Goal: Task Accomplishment & Management: Complete application form

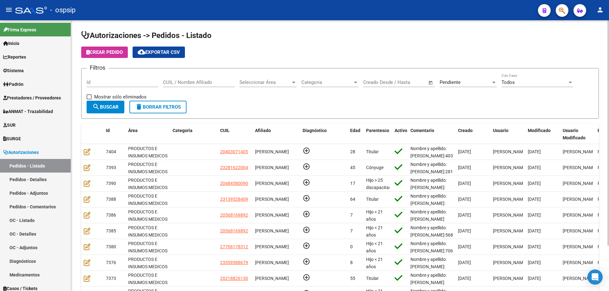
click at [215, 81] on input "CUIL / Nombre Afiliado" at bounding box center [199, 83] width 72 height 6
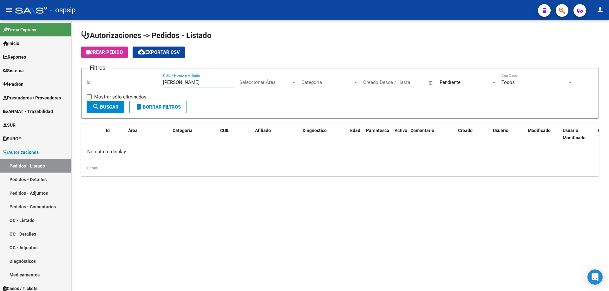
type input "[PERSON_NAME]"
click at [474, 80] on div "Pendiente" at bounding box center [464, 83] width 51 height 6
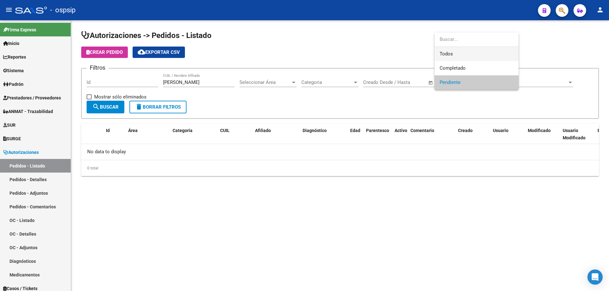
click at [446, 56] on span "Todos" at bounding box center [476, 54] width 74 height 14
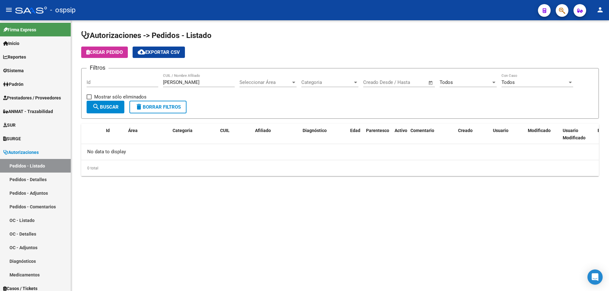
click at [242, 85] on div "Seleccionar Área Seleccionar Área" at bounding box center [267, 81] width 57 height 14
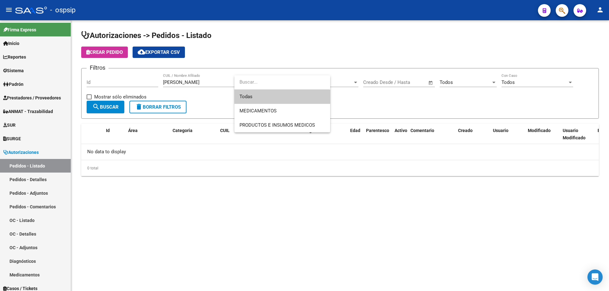
click at [245, 78] on input "dropdown search" at bounding box center [281, 82] width 95 height 14
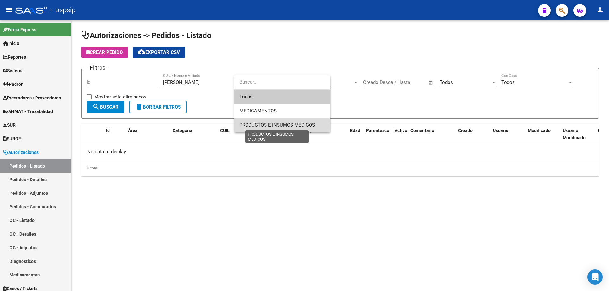
click at [253, 126] on span "PRODUCTOS E INSUMOS MEDICOS" at bounding box center [276, 125] width 75 height 6
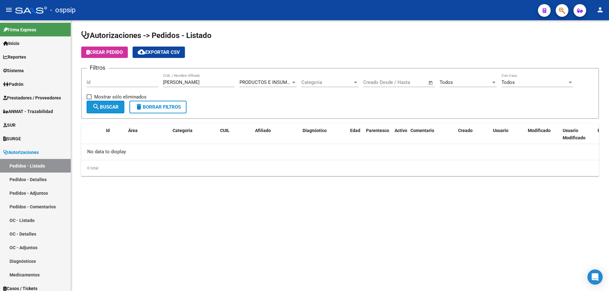
click at [98, 104] on mat-icon "search" at bounding box center [96, 107] width 8 height 8
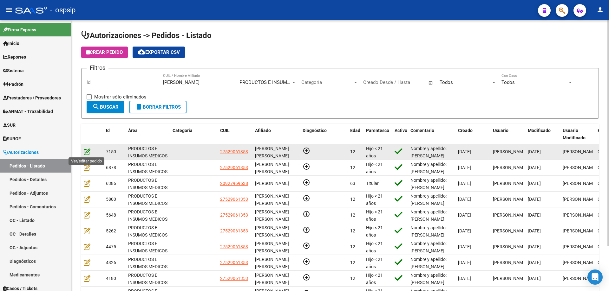
click at [86, 153] on icon at bounding box center [87, 151] width 7 height 7
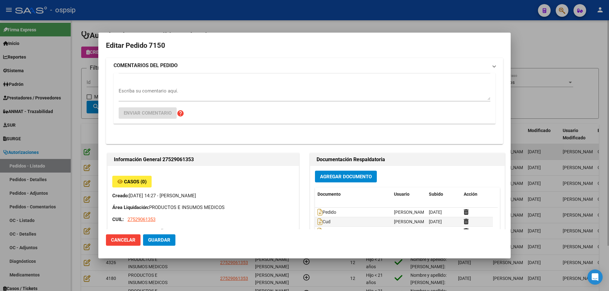
type input "[PERSON_NAME]"
type input "Santa Fe, [GEOGRAPHIC_DATA], [PERSON_NAME] 3512, Departamento: CAS"
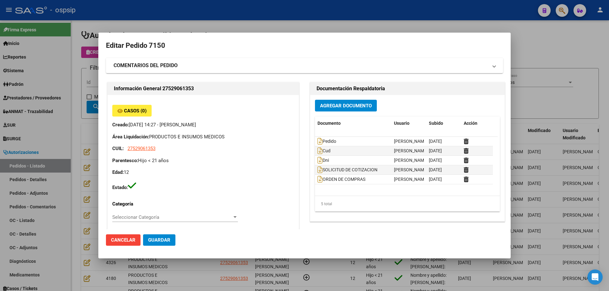
click at [342, 104] on span "Agregar Documento" at bounding box center [346, 106] width 52 height 6
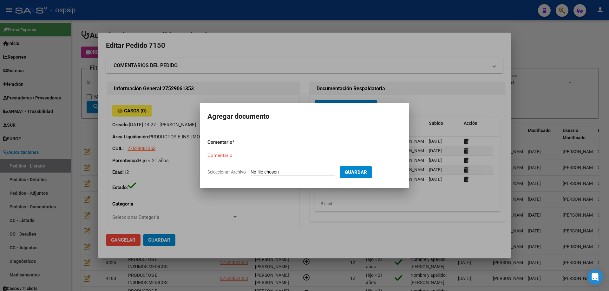
click at [294, 173] on input "Seleccionar Archivo" at bounding box center [292, 173] width 84 height 6
type input "C:\fakepath\justificativo [PERSON_NAME].jpg"
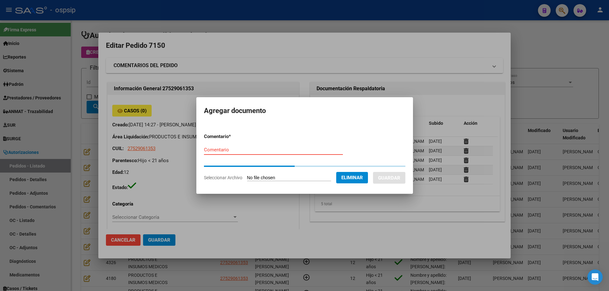
click at [229, 150] on input "Comentario" at bounding box center [273, 150] width 139 height 6
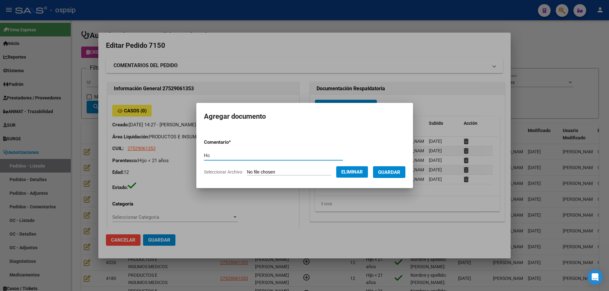
type input "H"
type input "JUSTIFICATIVO"
click at [392, 178] on button "Guardar" at bounding box center [389, 172] width 32 height 12
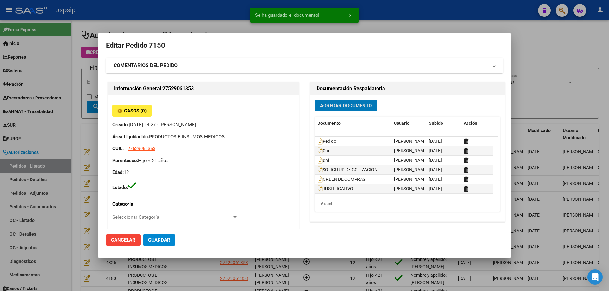
click at [163, 238] on span "Guardar" at bounding box center [159, 240] width 22 height 6
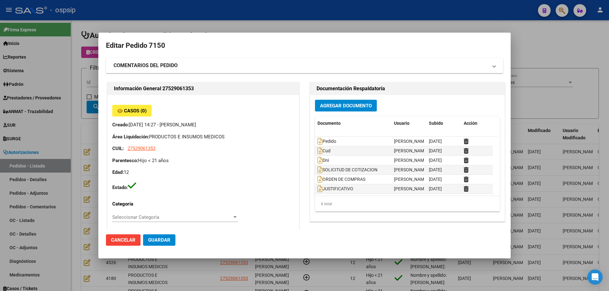
click at [480, 25] on div at bounding box center [304, 145] width 609 height 291
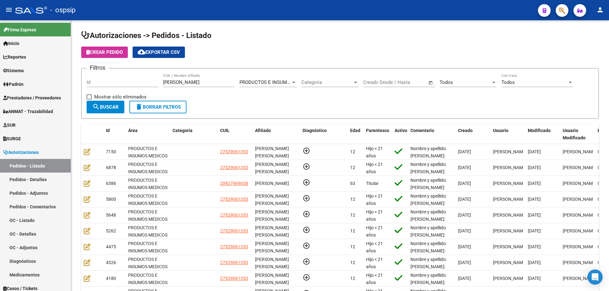
click at [557, 6] on button "button" at bounding box center [561, 10] width 13 height 13
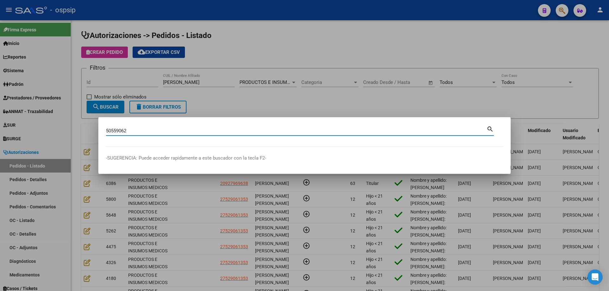
type input "50559062"
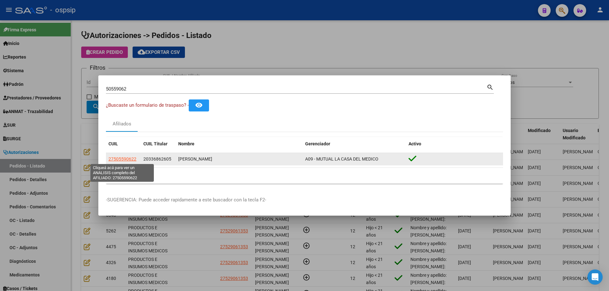
click at [120, 157] on span "27505590622" at bounding box center [122, 159] width 28 height 5
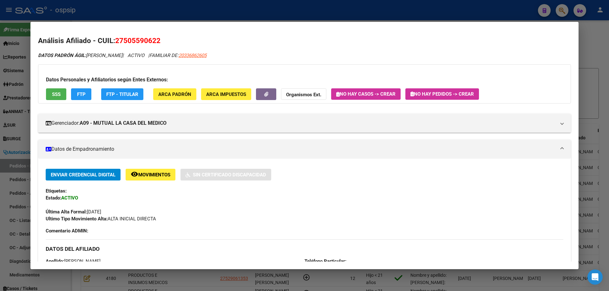
click at [27, 63] on div at bounding box center [304, 145] width 609 height 291
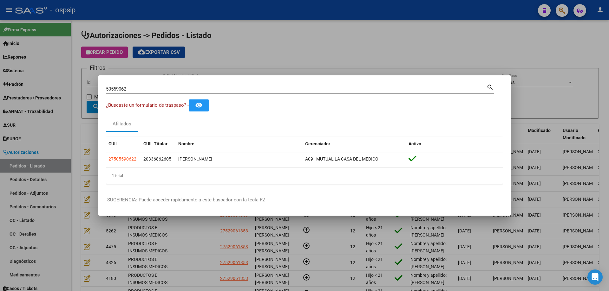
click at [67, 72] on div at bounding box center [304, 145] width 609 height 291
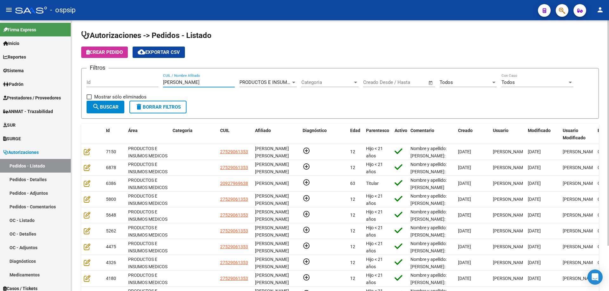
click at [177, 83] on input "[PERSON_NAME]" at bounding box center [199, 83] width 72 height 6
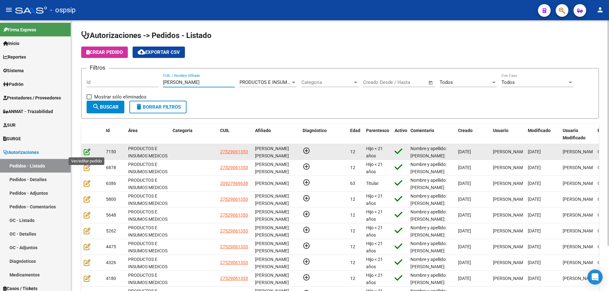
click at [87, 152] on icon at bounding box center [87, 151] width 7 height 7
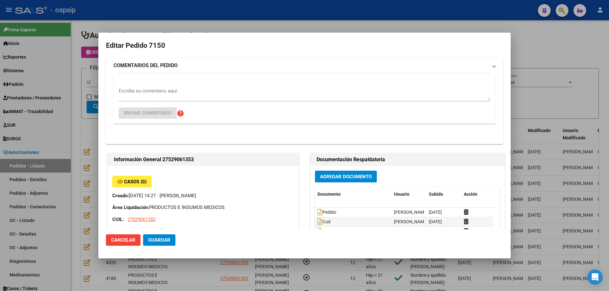
type input "[PERSON_NAME]"
type input "Santa Fe, [GEOGRAPHIC_DATA], [PERSON_NAME] 3512, Departamento: CAS"
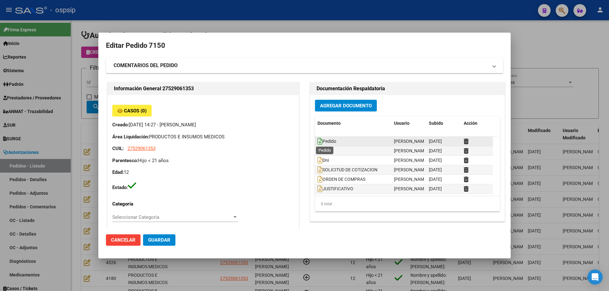
click at [318, 139] on icon at bounding box center [319, 141] width 5 height 7
click at [78, 70] on div at bounding box center [304, 145] width 609 height 291
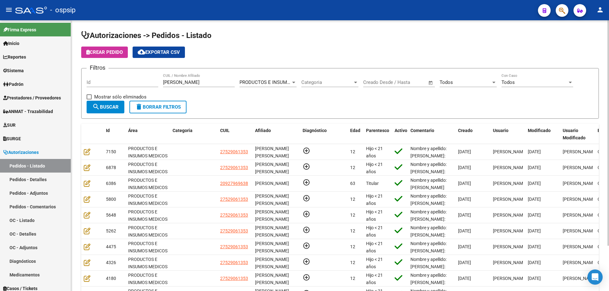
click at [183, 82] on div "[PERSON_NAME] / Nombre Afiliado" at bounding box center [199, 81] width 72 height 14
drag, startPoint x: 183, startPoint y: 82, endPoint x: 122, endPoint y: 73, distance: 61.6
click at [122, 73] on form "Filtros Id [PERSON_NAME] CUIL / Nombre Afiliado PRODUCTOS E INSUMOS MEDICOS Sel…" at bounding box center [339, 93] width 517 height 51
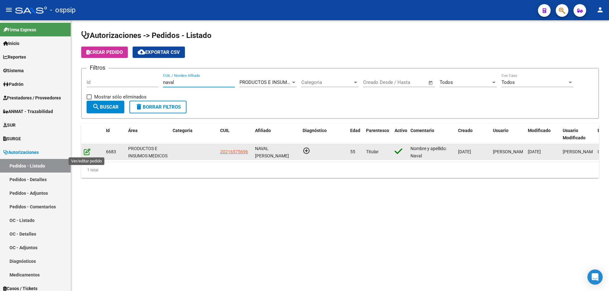
type input "naval"
click at [86, 152] on icon at bounding box center [87, 151] width 7 height 7
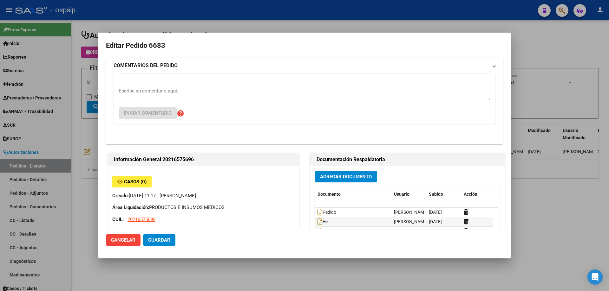
type input "[PERSON_NAME]"
type input "[GEOGRAPHIC_DATA], [GEOGRAPHIC_DATA], 316 Y [PERSON_NAME] 0, Piso: 1, Departame…"
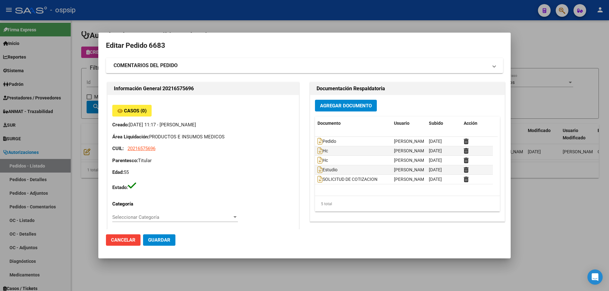
click at [76, 54] on div at bounding box center [304, 145] width 609 height 291
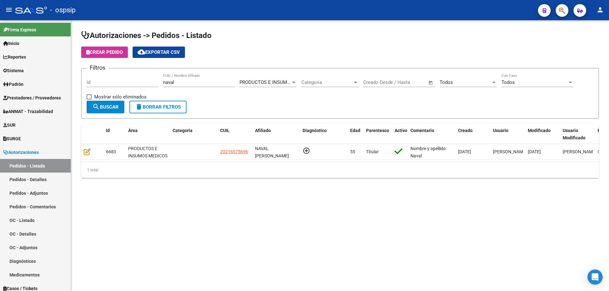
click at [212, 80] on div "naval CUIL / Nombre Afiliado" at bounding box center [199, 81] width 72 height 14
drag, startPoint x: 210, startPoint y: 82, endPoint x: 46, endPoint y: 70, distance: 163.7
click at [46, 70] on mat-sidenav-container "Firma Express Inicio Calendario SSS Instructivos Contacto OS Reportes Egresos D…" at bounding box center [304, 155] width 609 height 271
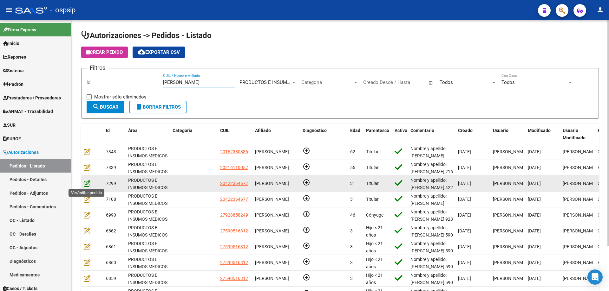
type input "[PERSON_NAME]"
click at [84, 186] on icon at bounding box center [87, 183] width 7 height 7
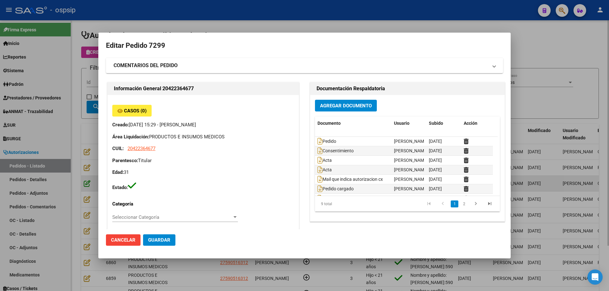
type input "Chubut, [PERSON_NAME], CBO [PERSON_NAME] 3412"
click at [75, 154] on div at bounding box center [304, 145] width 609 height 291
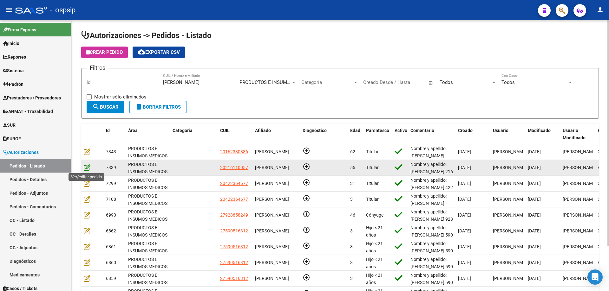
click at [85, 170] on icon at bounding box center [87, 167] width 7 height 7
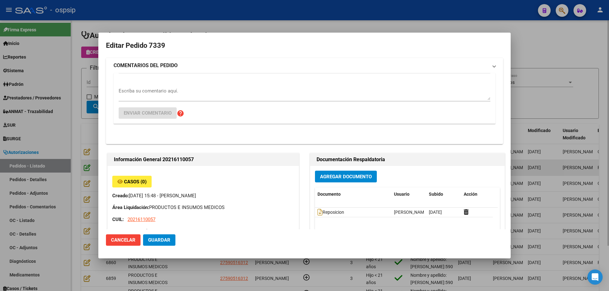
type input "Neuquen, NEUQUEN, MZA 7 CASA 12"
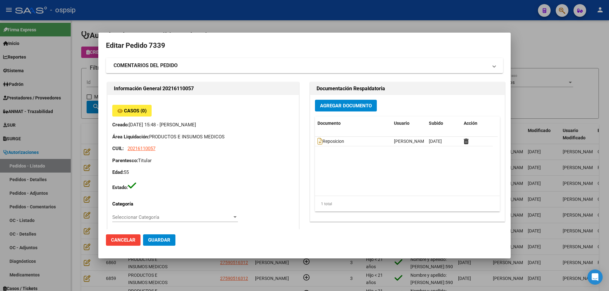
click at [82, 149] on div at bounding box center [304, 145] width 609 height 291
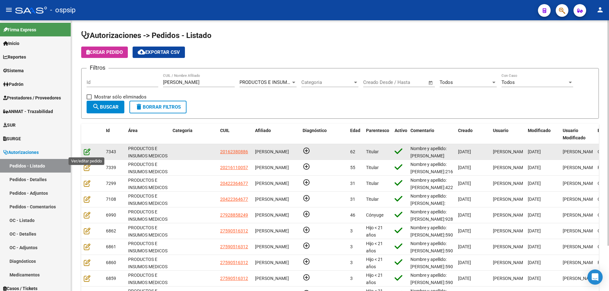
click at [84, 149] on icon at bounding box center [87, 151] width 7 height 7
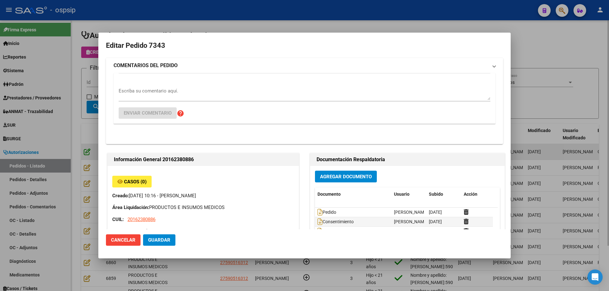
type input "[GEOGRAPHIC_DATA], INGENIERO [PERSON_NAME], ESTOMBA 1207"
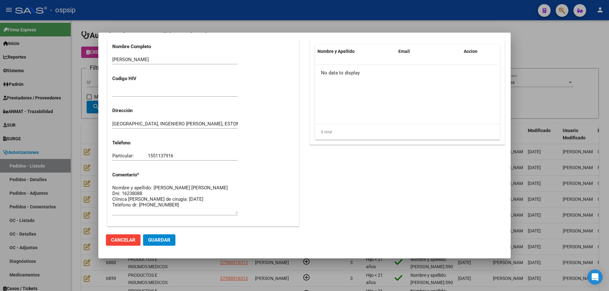
scroll to position [158, 0]
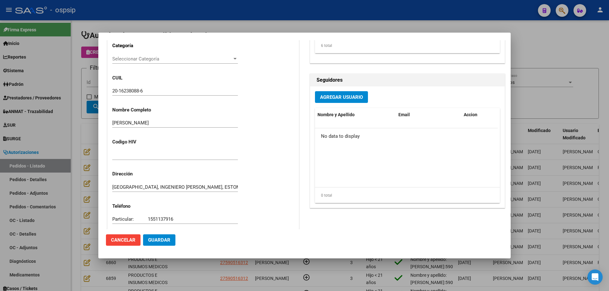
click at [73, 153] on div at bounding box center [304, 145] width 609 height 291
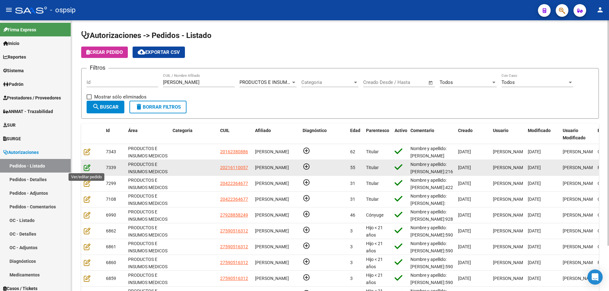
click at [84, 166] on icon at bounding box center [87, 167] width 7 height 7
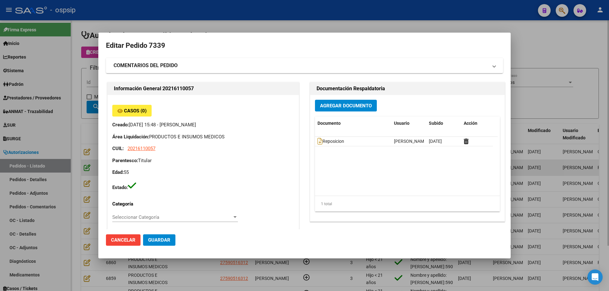
type input "Neuquen, NEUQUEN, MZA 7 CASA 12"
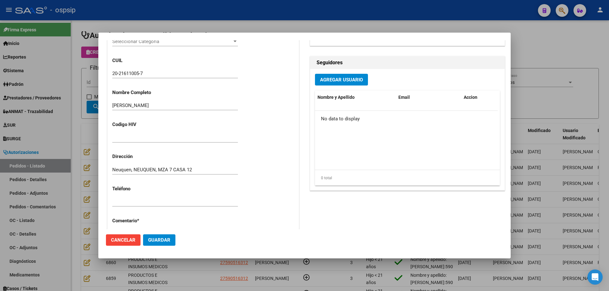
scroll to position [222, 0]
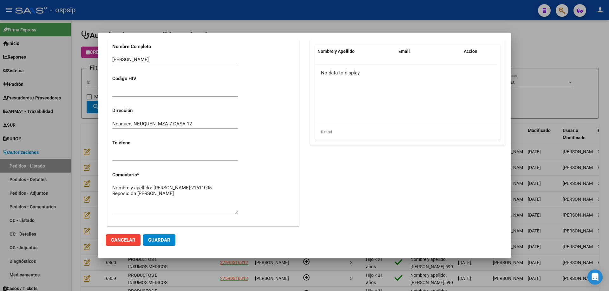
click at [79, 142] on div at bounding box center [304, 145] width 609 height 291
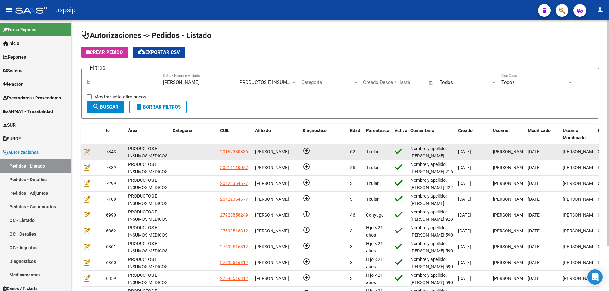
click at [90, 154] on div at bounding box center [92, 151] width 17 height 7
click at [90, 154] on icon at bounding box center [87, 151] width 7 height 7
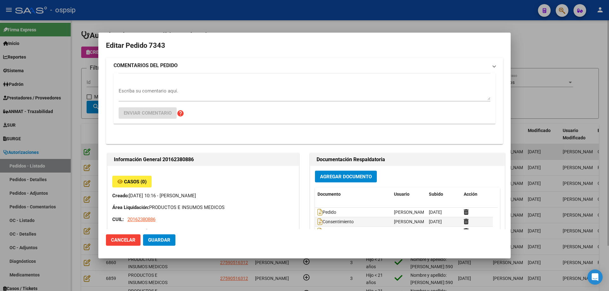
type input "[GEOGRAPHIC_DATA], INGENIERO [PERSON_NAME], ESTOMBA 1207"
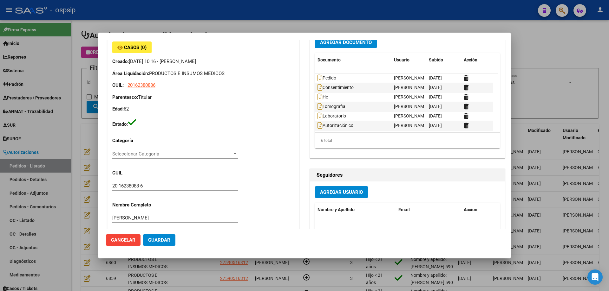
scroll to position [0, 0]
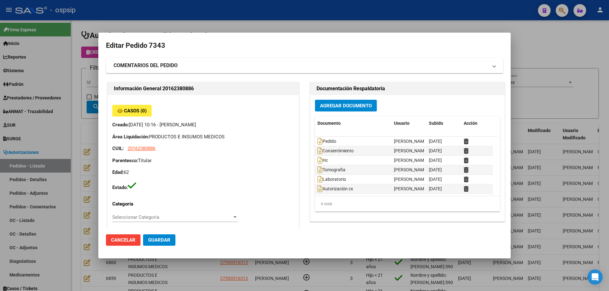
click at [60, 186] on div at bounding box center [304, 145] width 609 height 291
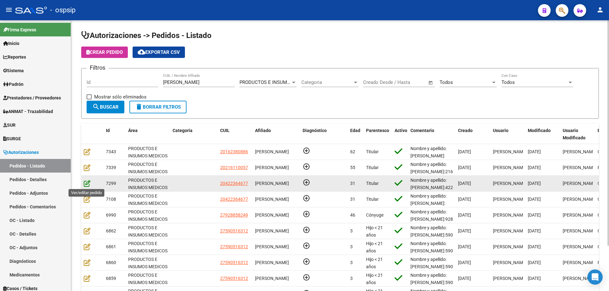
click at [85, 183] on icon at bounding box center [87, 183] width 7 height 7
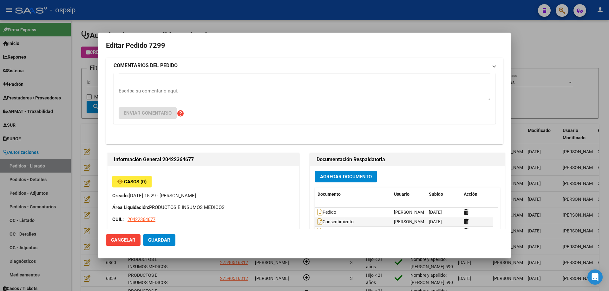
type input "Chubut, [PERSON_NAME], CBO [PERSON_NAME] 3412"
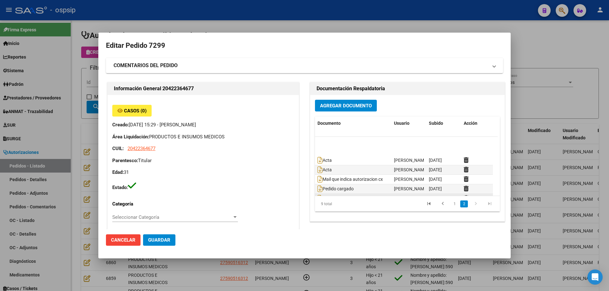
scroll to position [29, 0]
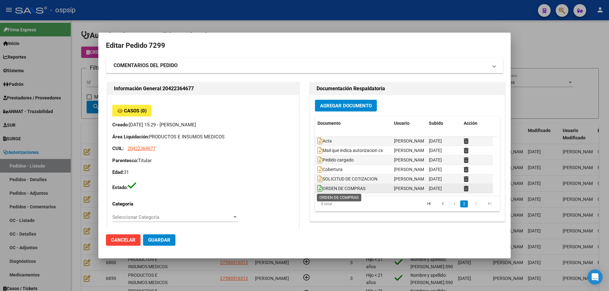
click at [318, 188] on icon at bounding box center [319, 188] width 5 height 7
click at [317, 187] on icon at bounding box center [319, 188] width 5 height 7
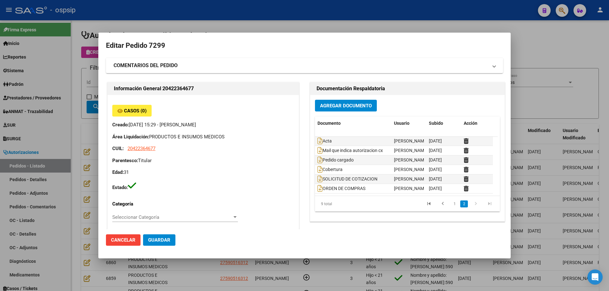
click at [66, 94] on div at bounding box center [304, 145] width 609 height 291
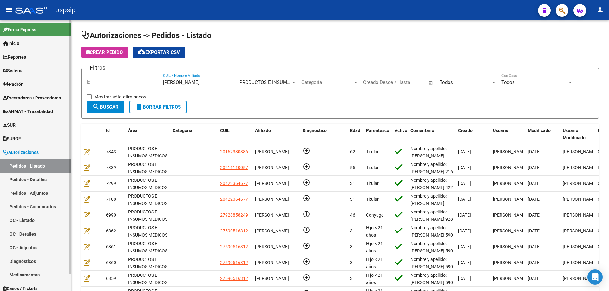
drag, startPoint x: 194, startPoint y: 84, endPoint x: 25, endPoint y: 50, distance: 172.0
click at [25, 50] on mat-sidenav-container "Firma Express Inicio Calendario SSS Instructivos Contacto OS Reportes Egresos D…" at bounding box center [304, 155] width 609 height 271
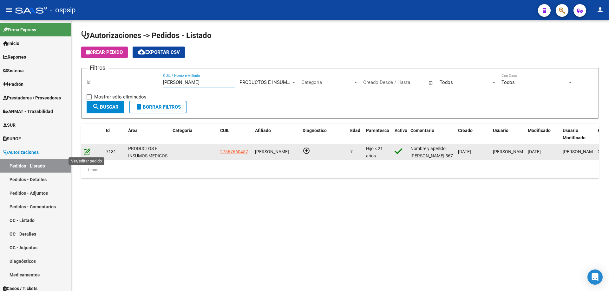
type input "[PERSON_NAME]"
click at [84, 153] on icon at bounding box center [87, 151] width 7 height 7
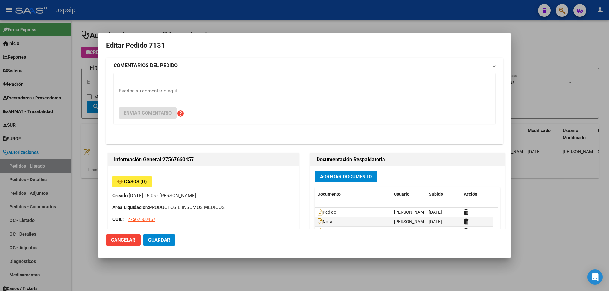
type input "Catamarca, [GEOGRAPHIC_DATA], CASA 19"
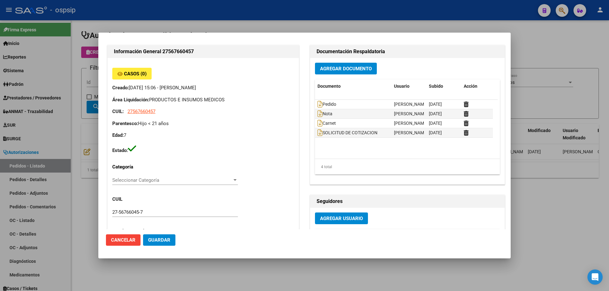
scroll to position [0, 0]
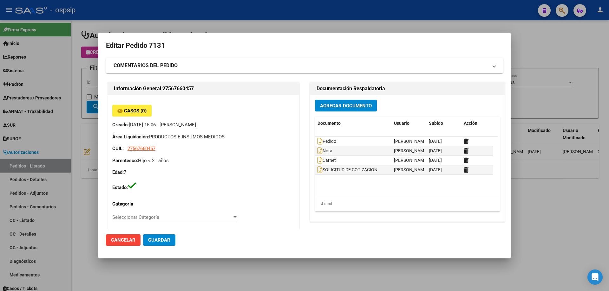
click at [60, 103] on div at bounding box center [304, 145] width 609 height 291
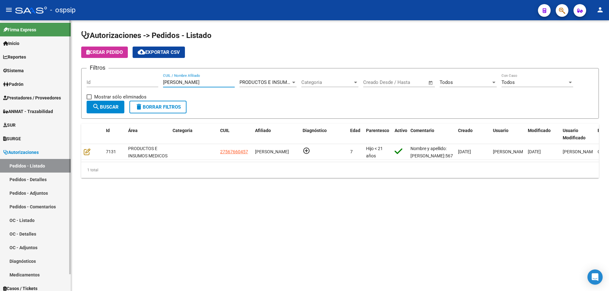
drag, startPoint x: 201, startPoint y: 81, endPoint x: 29, endPoint y: 71, distance: 172.1
click at [29, 71] on mat-sidenav-container "Firma Express Inicio Calendario SSS Instructivos Contacto OS Reportes Egresos D…" at bounding box center [304, 155] width 609 height 271
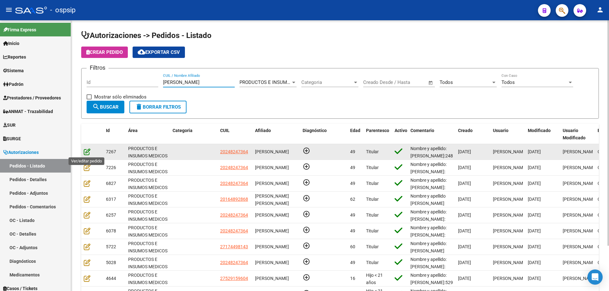
type input "[PERSON_NAME]"
click at [87, 152] on icon at bounding box center [87, 151] width 7 height 7
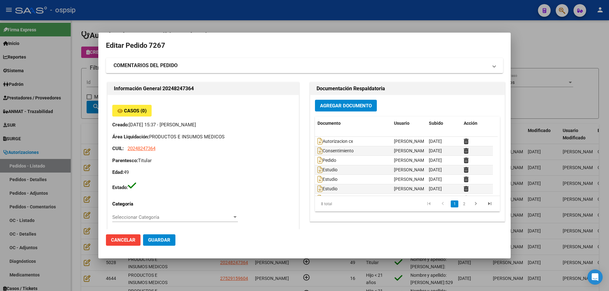
type input "[GEOGRAPHIC_DATA], [GEOGRAPHIC_DATA], [DOMAIN_NAME] Y P. UNIDAS ENTR 1 ED 4, Pi…"
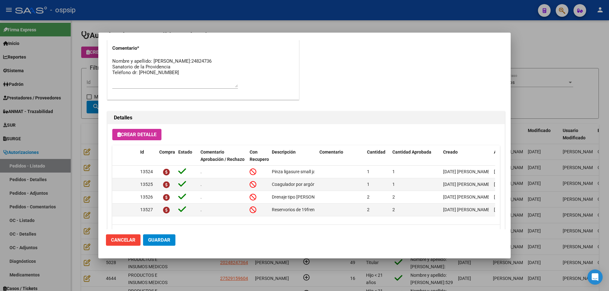
scroll to position [380, 0]
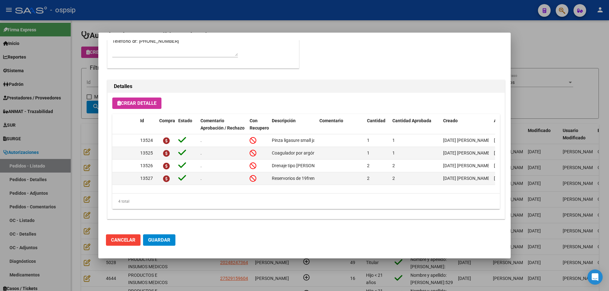
click at [88, 139] on div at bounding box center [304, 145] width 609 height 291
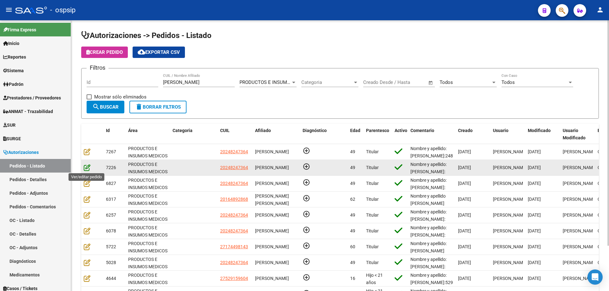
click at [85, 169] on icon at bounding box center [87, 167] width 7 height 7
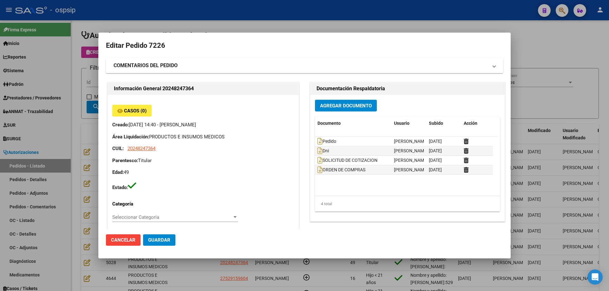
type input "[GEOGRAPHIC_DATA], [GEOGRAPHIC_DATA], [DOMAIN_NAME] Y P. UNIDAS ENTR 1 ED 4, Pi…"
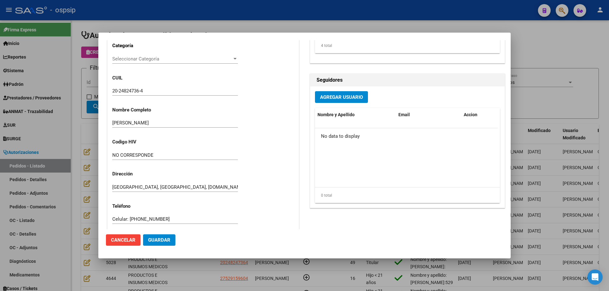
scroll to position [0, 0]
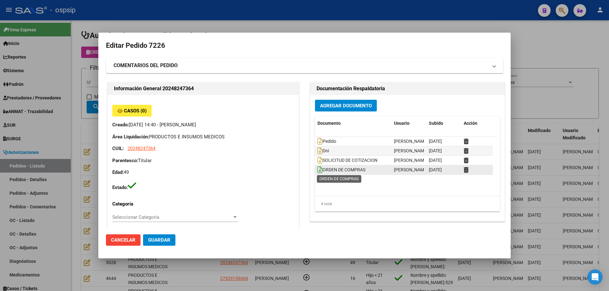
click at [317, 172] on icon at bounding box center [319, 169] width 5 height 7
click at [41, 79] on div at bounding box center [304, 145] width 609 height 291
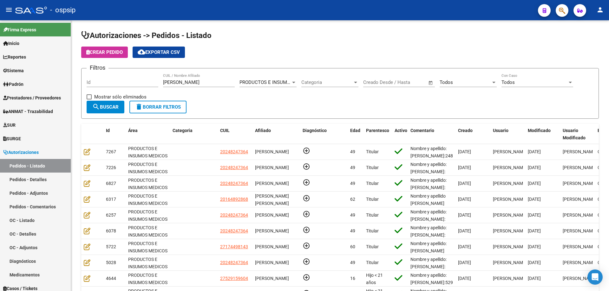
click at [567, 8] on button "button" at bounding box center [561, 10] width 13 height 13
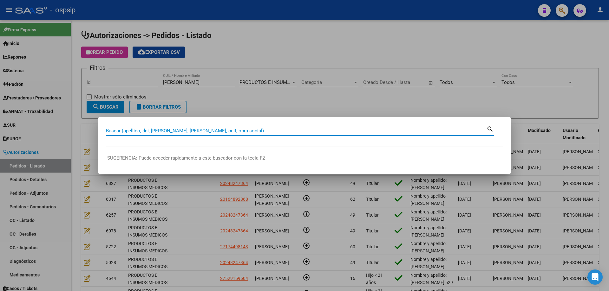
paste input "52906135"
type input "52906135"
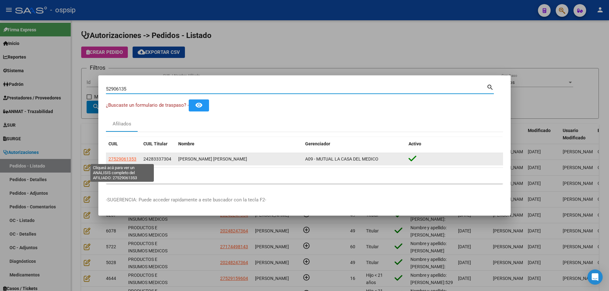
click at [129, 157] on span "27529061353" at bounding box center [122, 159] width 28 height 5
type textarea "27529061353"
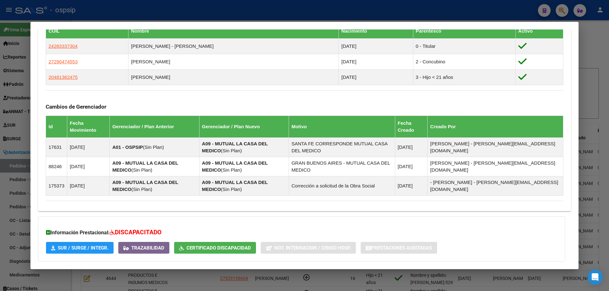
scroll to position [398, 0]
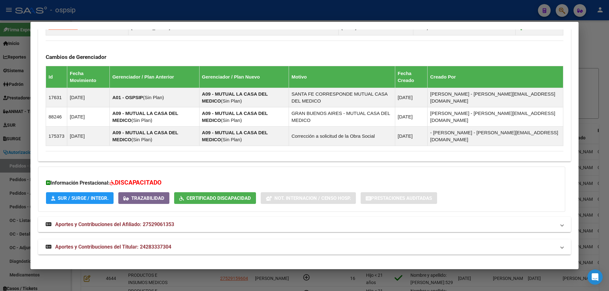
click at [113, 243] on strong "Aportes y Contribuciones del Titular: 24283337304" at bounding box center [109, 247] width 126 height 8
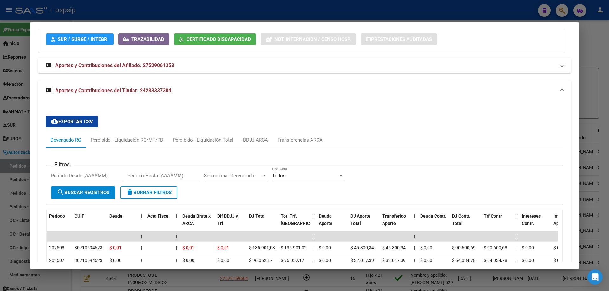
scroll to position [653, 0]
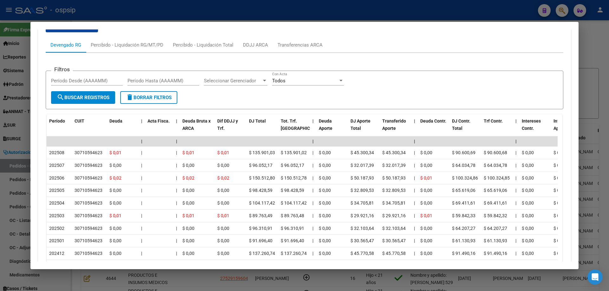
click at [26, 132] on div at bounding box center [304, 145] width 609 height 291
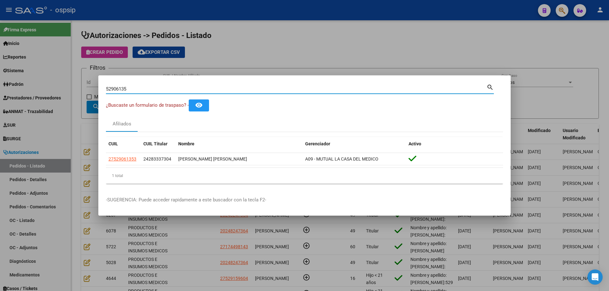
click at [115, 88] on input "52906135" at bounding box center [296, 89] width 380 height 6
paste input "45927431"
type input "45927431"
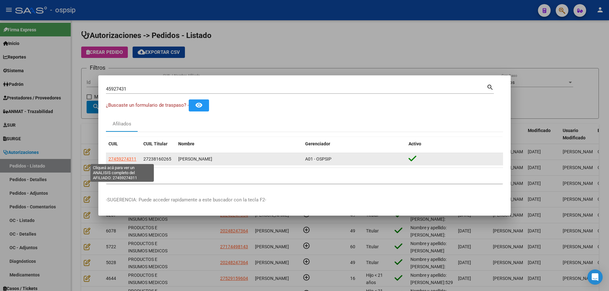
click at [118, 158] on span "27459274311" at bounding box center [122, 159] width 28 height 5
type textarea "27459274311"
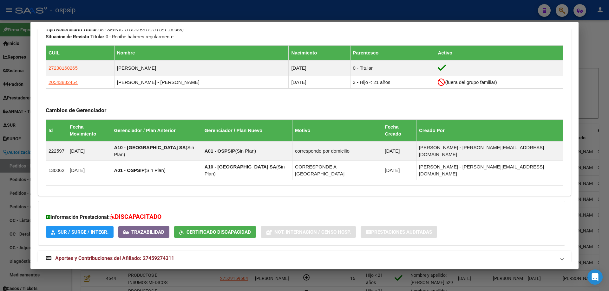
scroll to position [366, 0]
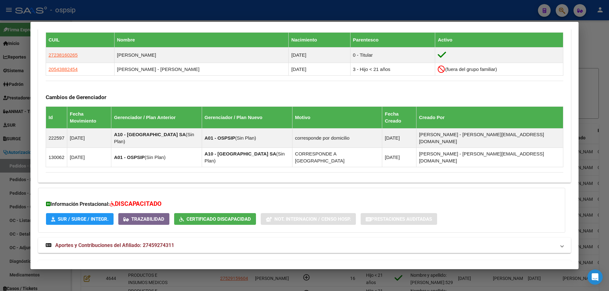
click at [98, 265] on span "Aportes y Contribuciones del Titular: 27238160265" at bounding box center [113, 268] width 116 height 6
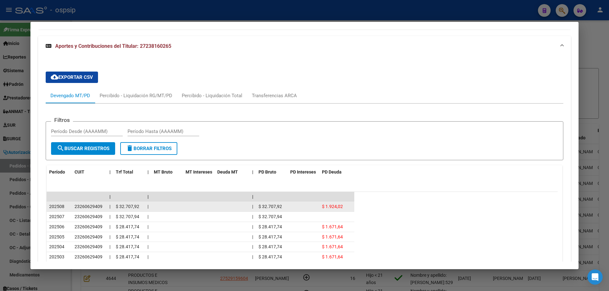
scroll to position [593, 0]
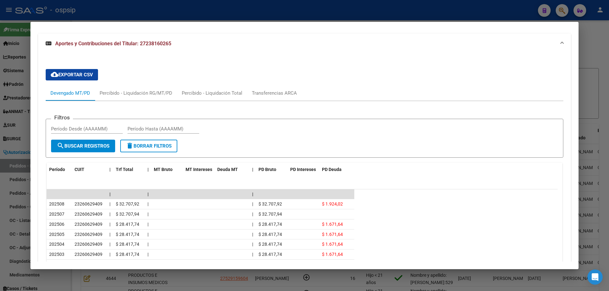
click at [11, 122] on div at bounding box center [304, 145] width 609 height 291
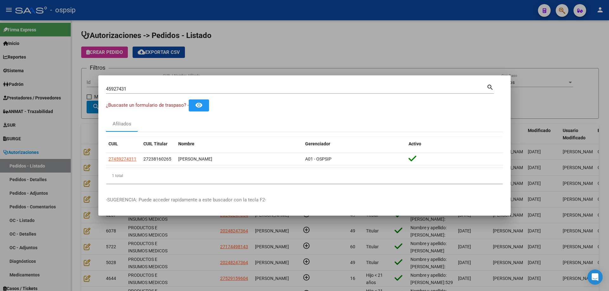
click at [126, 90] on input "45927431" at bounding box center [296, 89] width 380 height 6
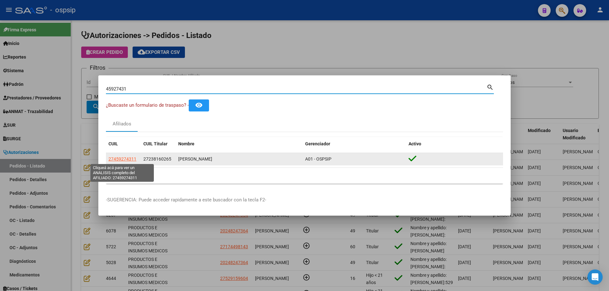
click at [127, 160] on span "27459274311" at bounding box center [122, 159] width 28 height 5
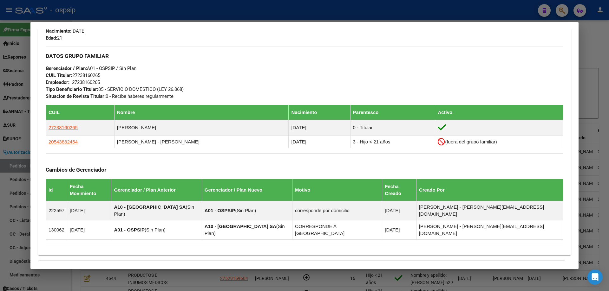
scroll to position [366, 0]
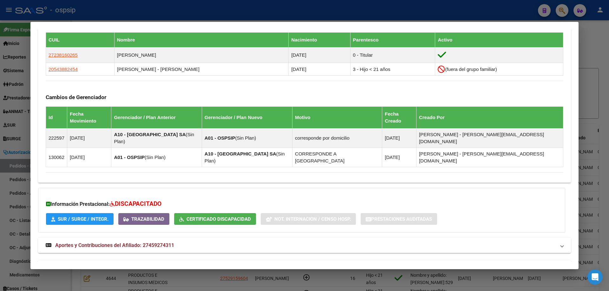
click at [94, 261] on mat-expansion-panel-header "Aportes y Contribuciones del Titular: 27238160265" at bounding box center [304, 268] width 533 height 15
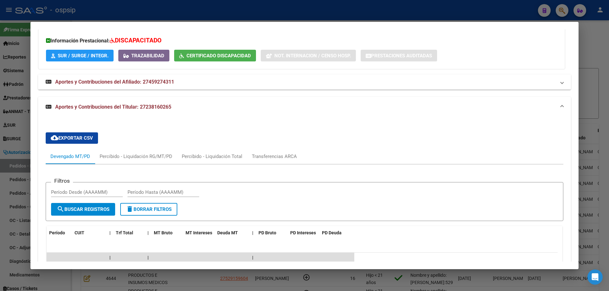
scroll to position [624, 0]
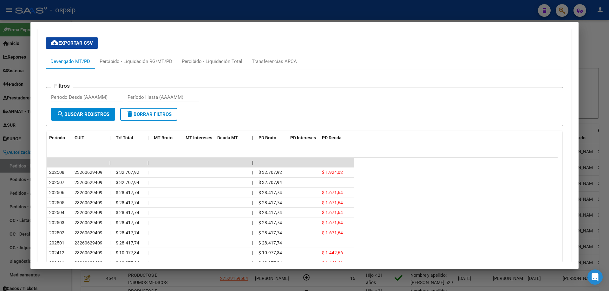
click at [0, 128] on div at bounding box center [304, 145] width 609 height 291
